Goal: Information Seeking & Learning: Learn about a topic

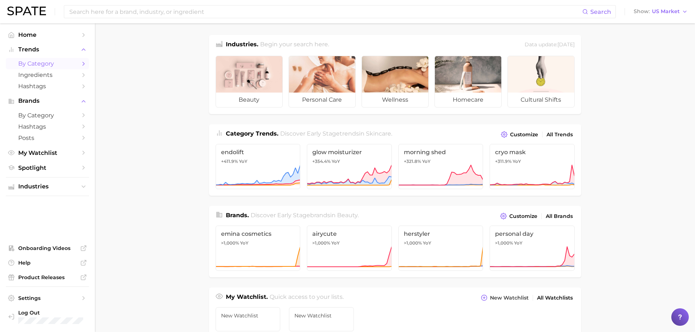
click at [34, 68] on link "by Category" at bounding box center [47, 63] width 83 height 11
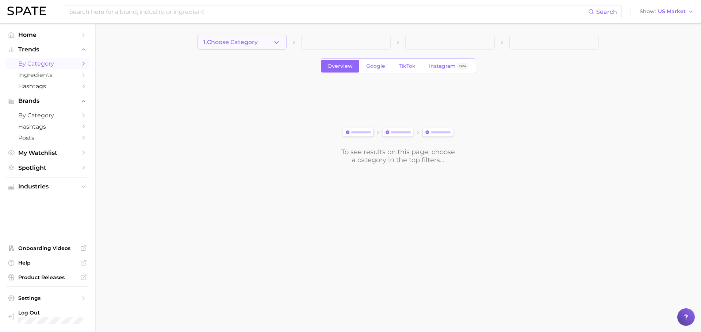
click at [220, 44] on span "1. Choose Category" at bounding box center [230, 42] width 54 height 7
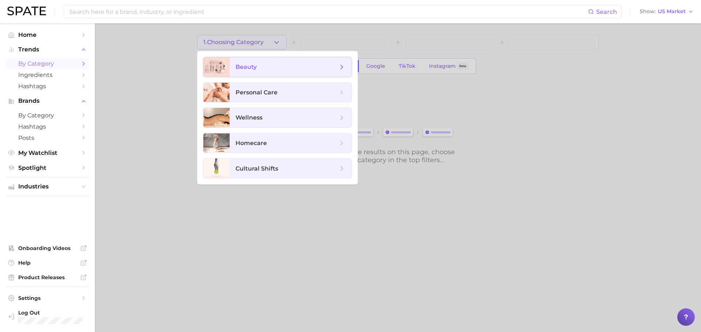
click at [250, 67] on span "beauty" at bounding box center [245, 66] width 21 height 7
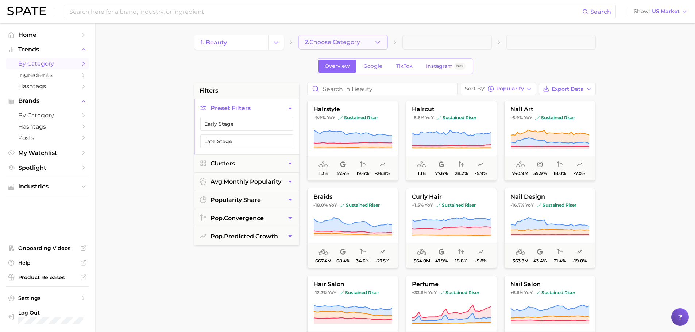
click at [325, 49] on button "2. Choose Category" at bounding box center [342, 42] width 89 height 15
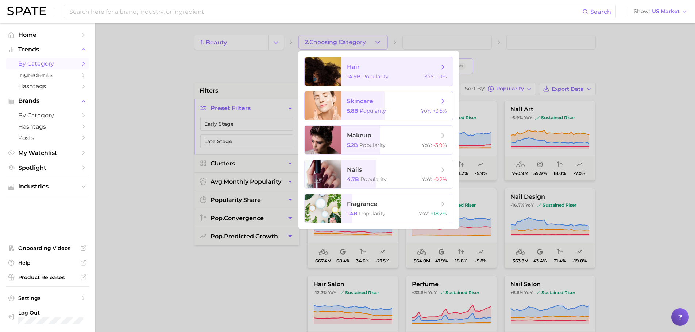
click at [380, 79] on span "Popularity" at bounding box center [375, 76] width 26 height 7
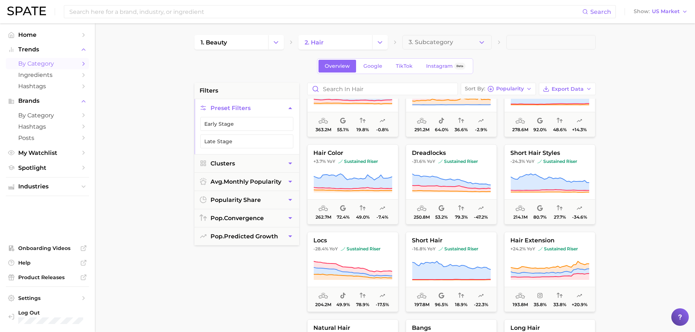
scroll to position [365, 0]
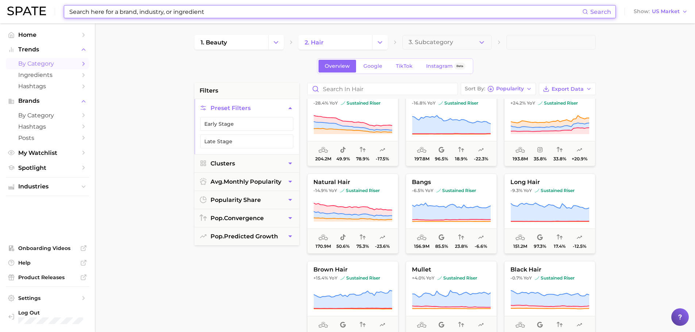
click at [227, 15] on input at bounding box center [326, 11] width 514 height 12
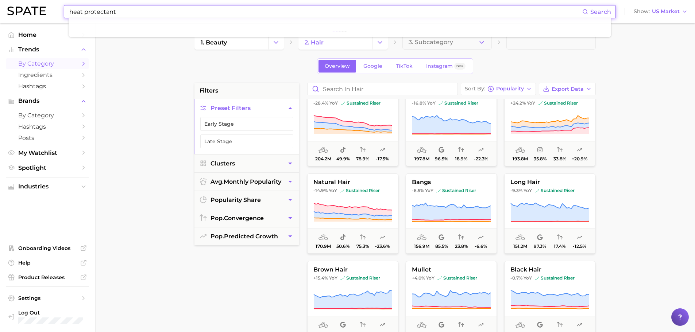
type input "heat protectant"
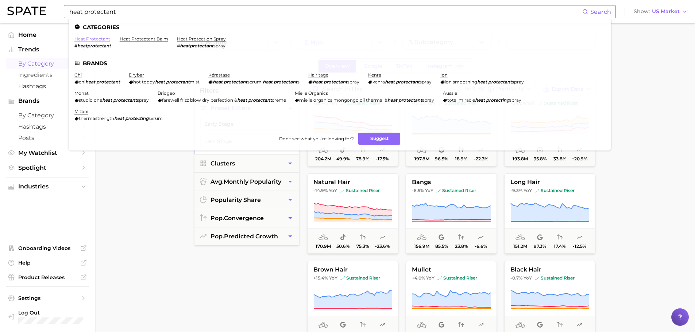
click at [93, 41] on link "heat protectant" at bounding box center [92, 38] width 36 height 5
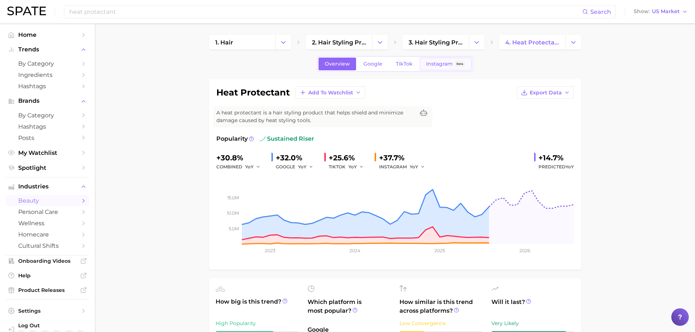
click at [443, 63] on span "Instagram" at bounding box center [439, 64] width 27 height 6
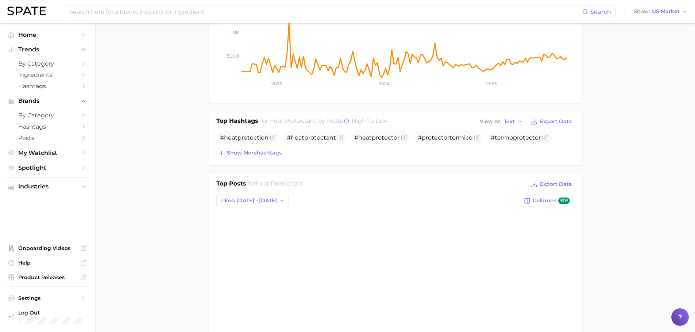
scroll to position [219, 0]
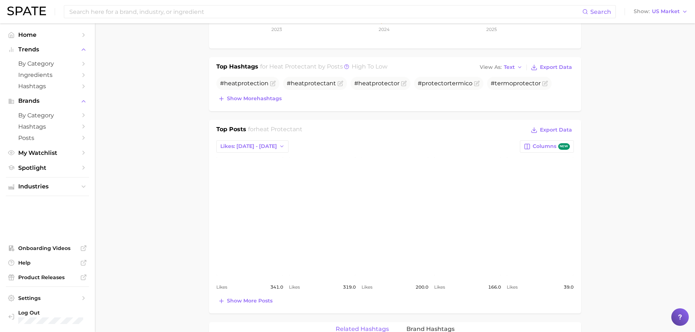
click at [389, 236] on link "view post on Instagram" at bounding box center [395, 216] width 67 height 119
click at [405, 238] on link "view post on Instagram" at bounding box center [395, 216] width 67 height 119
click at [345, 216] on link "view post on Instagram" at bounding box center [322, 216] width 67 height 119
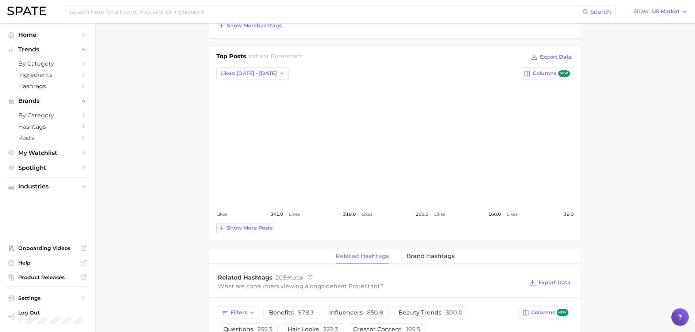
click at [263, 228] on span "Show more posts" at bounding box center [250, 228] width 46 height 6
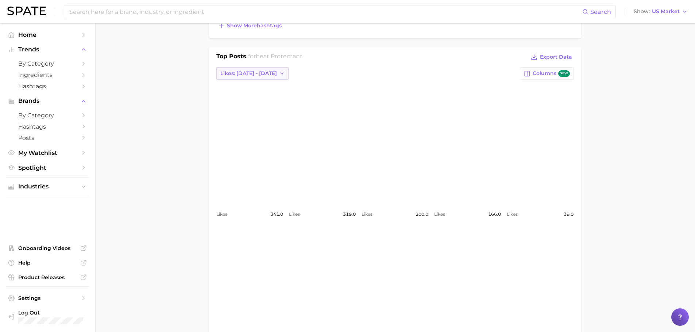
click at [247, 76] on span "Likes: Sep 7 - 14" at bounding box center [248, 73] width 57 height 6
click at [643, 146] on main "1. hair 2. hair styling products 3. hair styling products 4. heat protectant Ov…" at bounding box center [395, 298] width 600 height 1135
click at [334, 255] on link "view post on Instagram" at bounding box center [322, 288] width 67 height 119
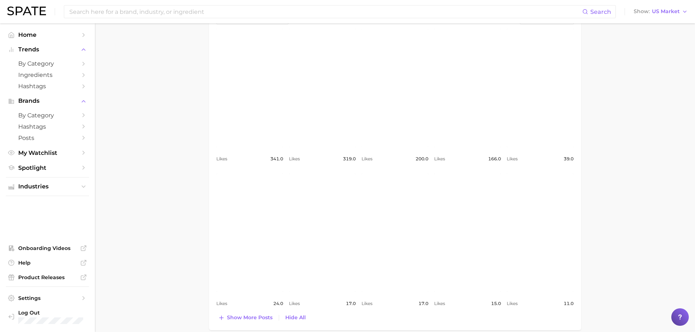
scroll to position [365, 0]
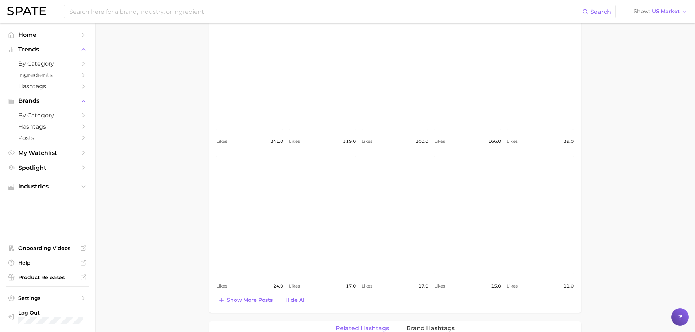
click at [460, 72] on link "view post on Instagram" at bounding box center [467, 70] width 67 height 119
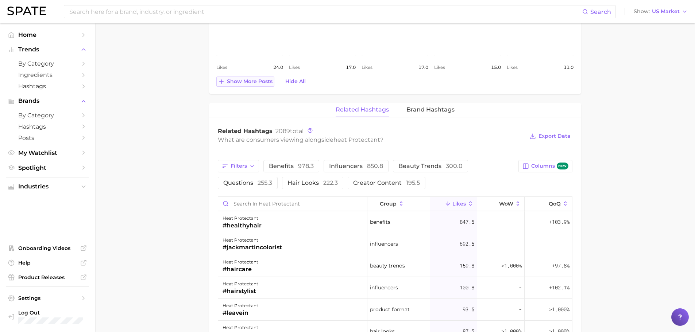
click at [247, 85] on span "Show more posts" at bounding box center [250, 81] width 46 height 6
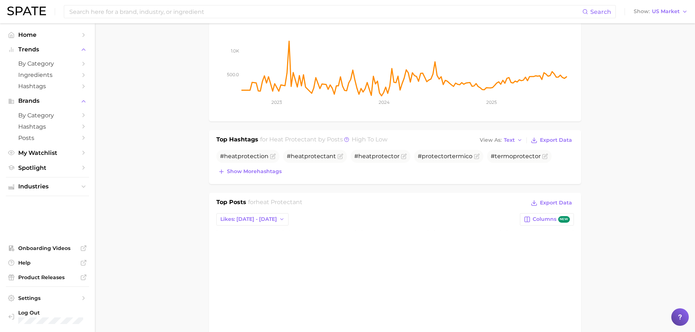
scroll to position [0, 0]
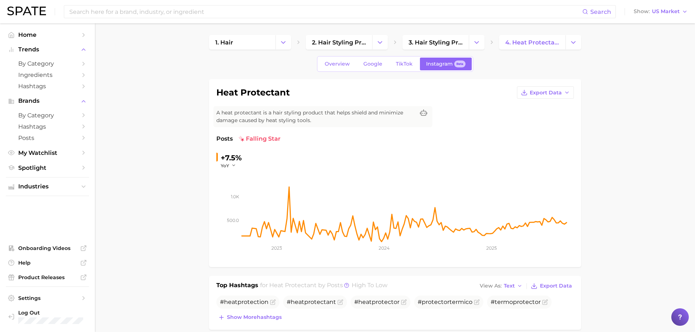
type input "heat protectant"
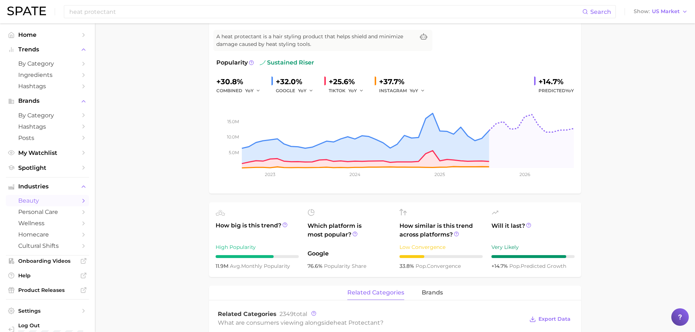
scroll to position [63, 0]
